Goal: Information Seeking & Learning: Check status

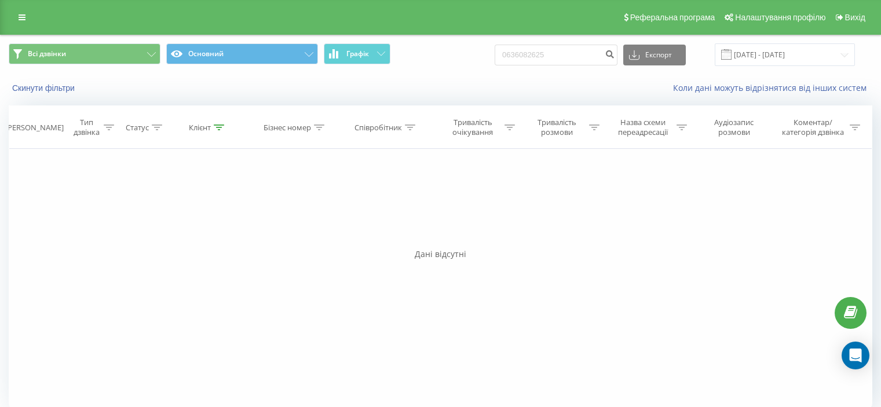
click at [578, 51] on input "0636082625" at bounding box center [555, 55] width 123 height 21
type input "0687679697"
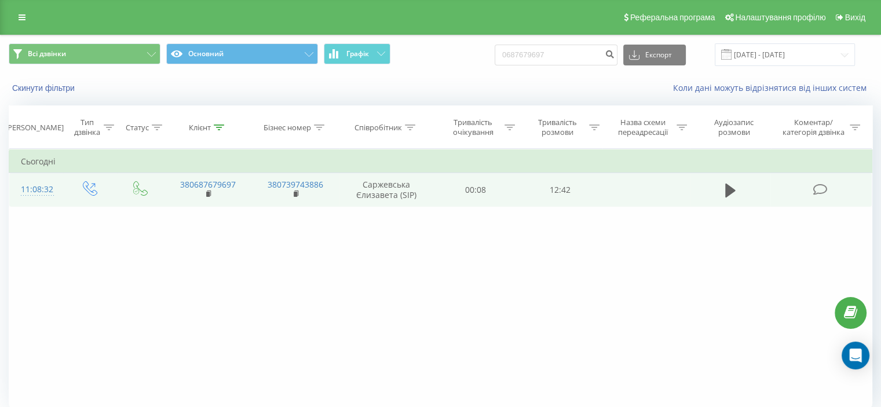
click at [821, 192] on icon at bounding box center [819, 190] width 14 height 12
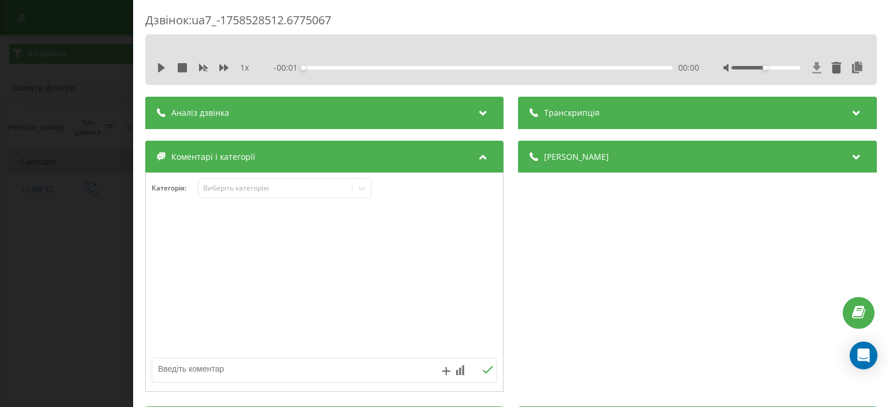
click at [812, 69] on icon at bounding box center [817, 68] width 10 height 12
click at [49, 141] on div "Дзвінок : ua7_-1758528512.6775067 1 x - 12:33 00:00 00:00 Транскрипція Для AI-а…" at bounding box center [444, 203] width 889 height 407
